Goal: Transaction & Acquisition: Purchase product/service

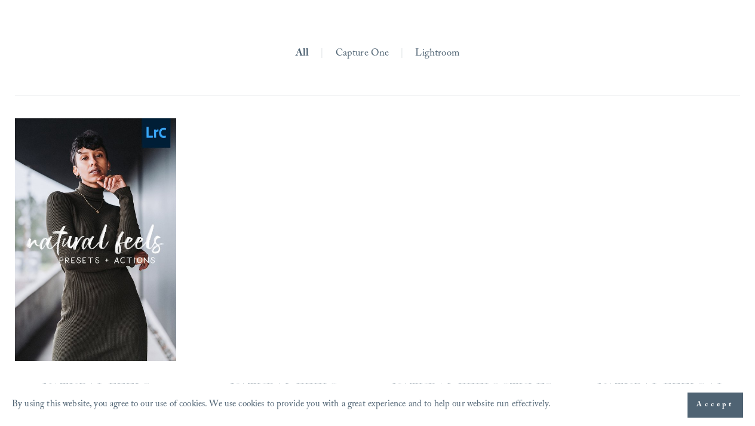
scroll to position [1051, 0]
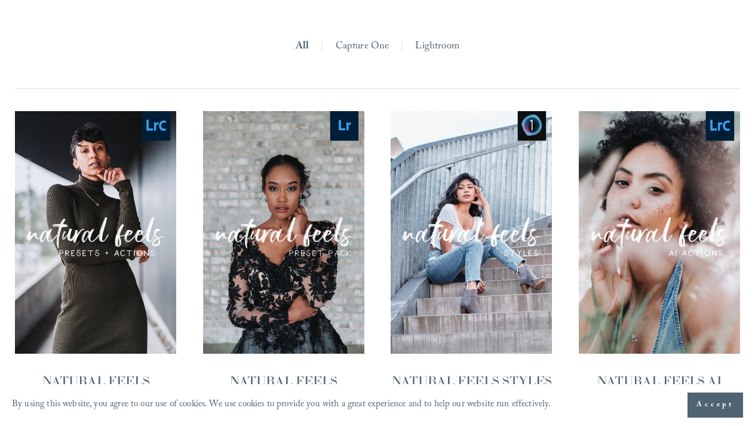
click at [454, 37] on link "Lightroom" at bounding box center [437, 47] width 44 height 20
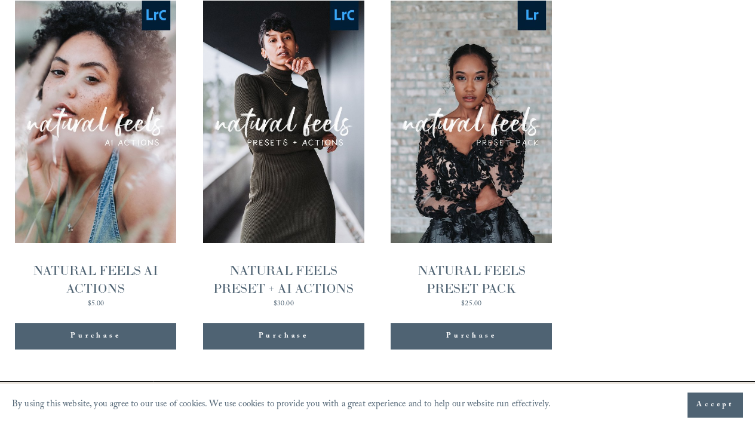
scroll to position [1131, 0]
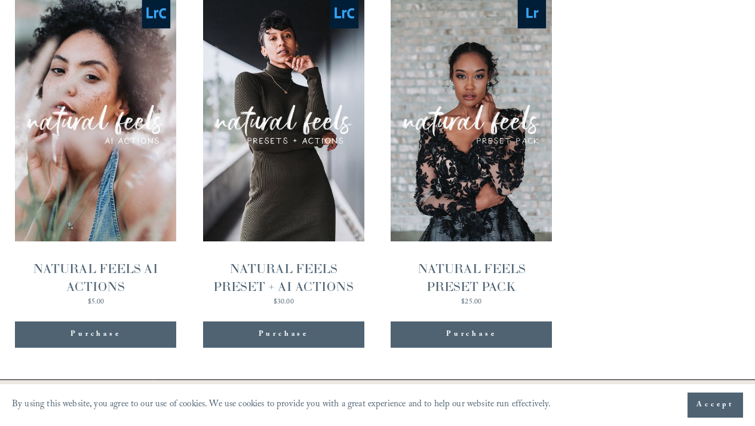
click at [303, 328] on span "Purchase" at bounding box center [284, 334] width 50 height 12
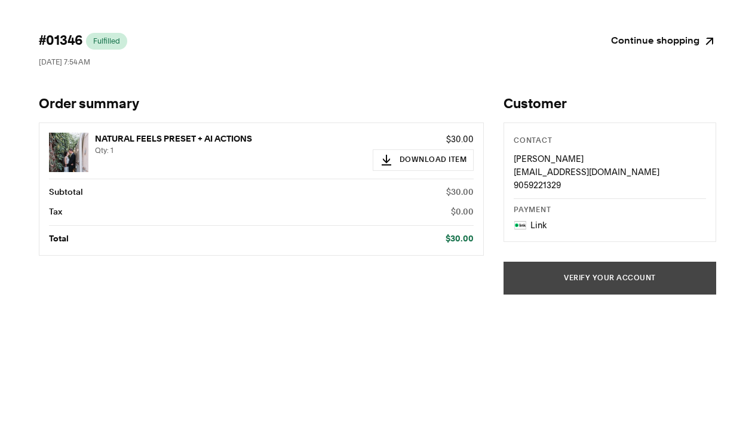
click at [576, 281] on button "Verify your account" at bounding box center [609, 277] width 213 height 33
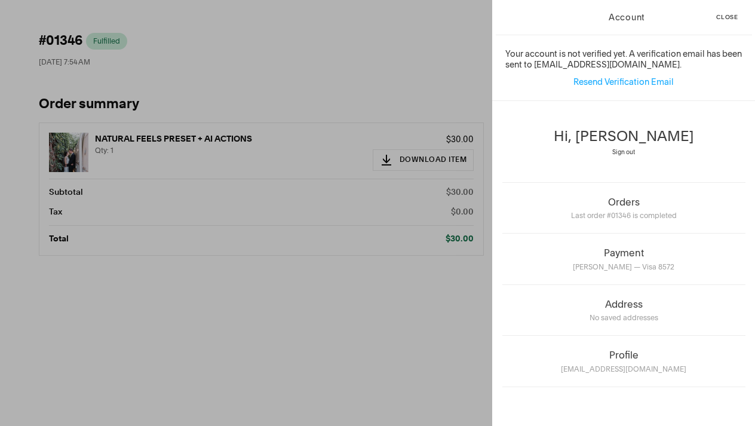
click at [401, 331] on div "Account Close Your account is not verified yet. A verification email has been s…" at bounding box center [377, 213] width 755 height 426
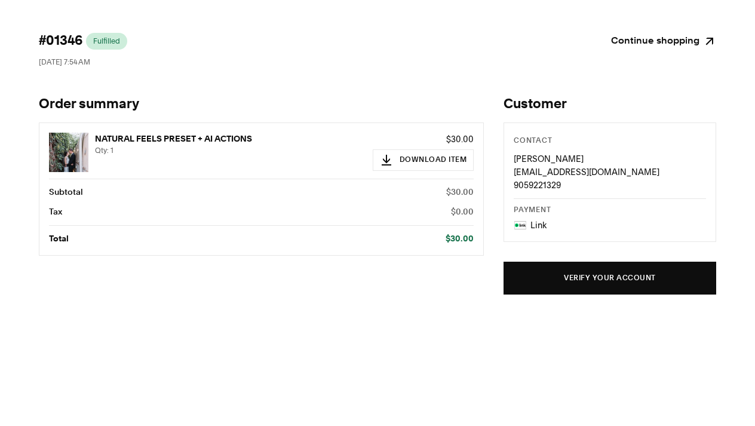
click at [649, 41] on link "Continue shopping" at bounding box center [663, 41] width 105 height 17
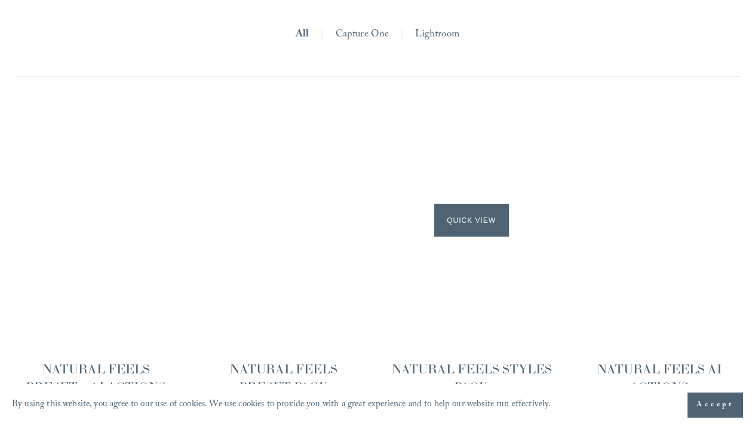
scroll to position [1042, 0]
